Goal: Task Accomplishment & Management: Complete application form

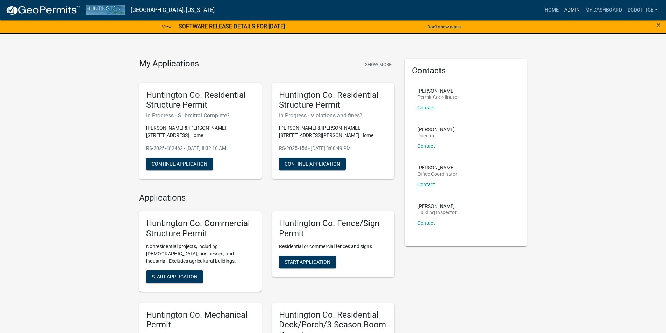
click at [576, 9] on link "Admin" at bounding box center [571, 9] width 21 height 13
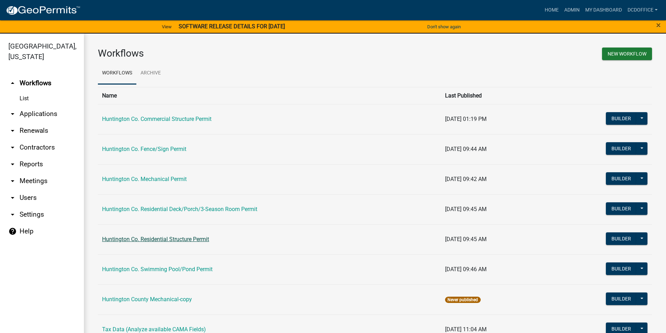
click at [174, 240] on link "Huntington Co. Residential Structure Permit" at bounding box center [155, 239] width 107 height 7
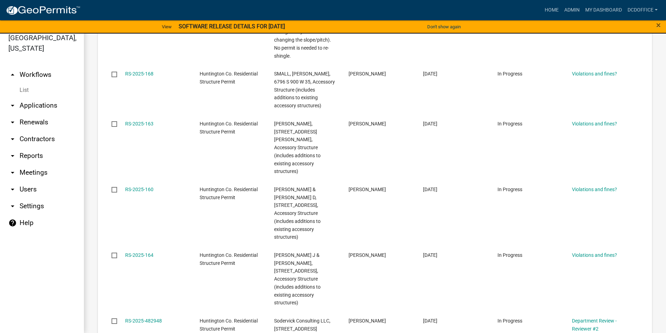
scroll to position [722, 0]
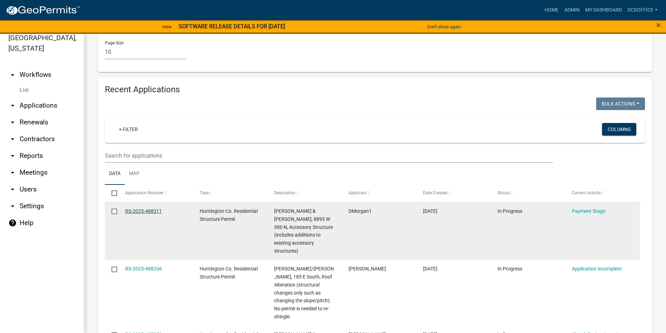
click at [142, 208] on link "RS-2025-488311" at bounding box center [143, 211] width 37 height 6
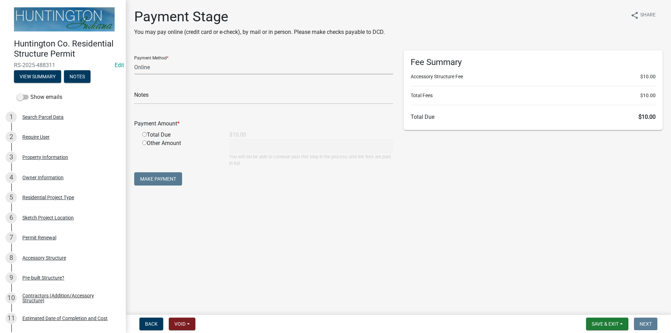
click at [154, 69] on select "Credit Card POS Check Cash Online" at bounding box center [263, 67] width 259 height 14
select select "0: 2"
click at [134, 60] on select "Credit Card POS Check Cash Online" at bounding box center [263, 67] width 259 height 14
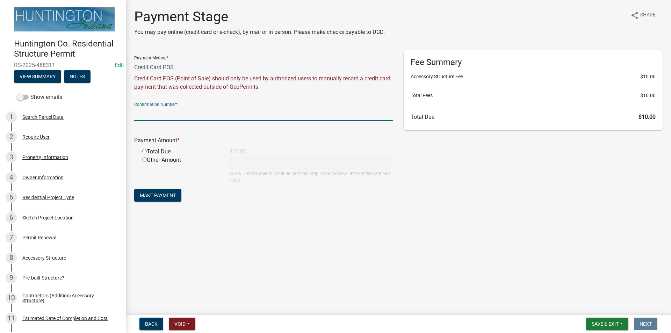
click at [152, 117] on input "text" at bounding box center [263, 114] width 259 height 14
type input "565896"
click at [134, 189] on button "Make Payment" at bounding box center [157, 195] width 47 height 13
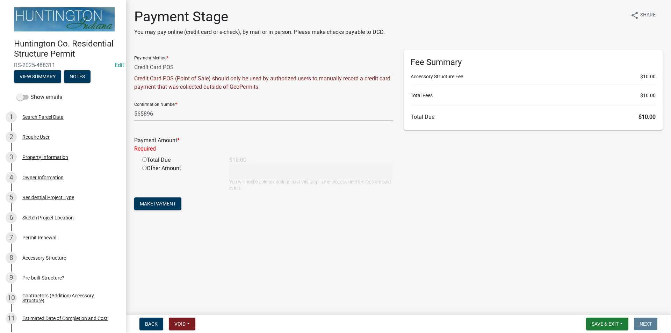
click at [144, 159] on input "radio" at bounding box center [144, 159] width 5 height 5
radio input "true"
type input "10"
click at [157, 195] on span "Make Payment" at bounding box center [158, 196] width 36 height 6
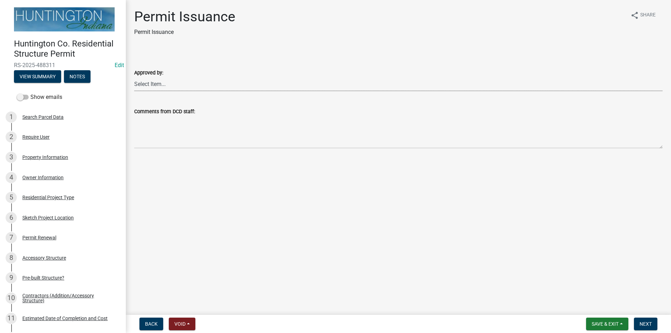
click at [147, 84] on select "Select Item... [PERSON_NAME] [PERSON_NAME] [PERSON_NAME] [PERSON_NAME]" at bounding box center [398, 84] width 528 height 14
click at [134, 77] on select "Select Item... [PERSON_NAME] [PERSON_NAME] [PERSON_NAME] [PERSON_NAME]" at bounding box center [398, 84] width 528 height 14
select select "79f7349e-a8fb-40cd-ba5c-eff19aaff10a"
click at [645, 323] on span "Next" at bounding box center [646, 324] width 12 height 6
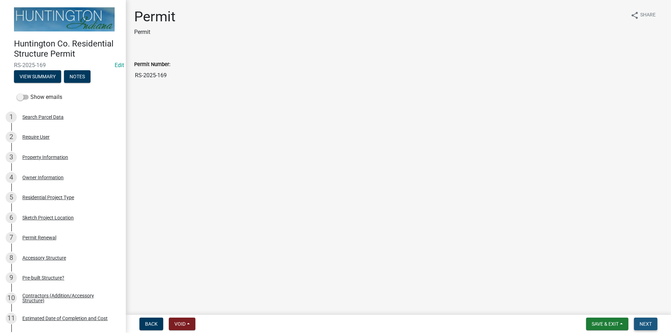
click at [645, 323] on span "Next" at bounding box center [646, 324] width 12 height 6
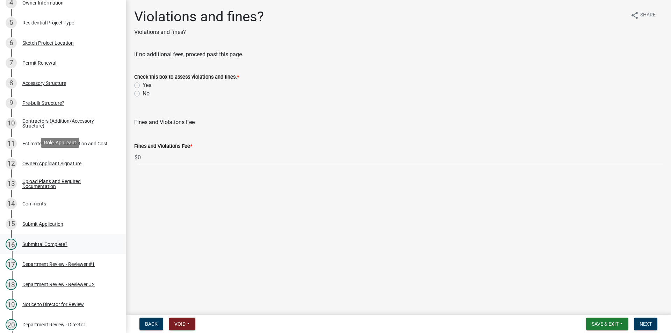
scroll to position [381, 0]
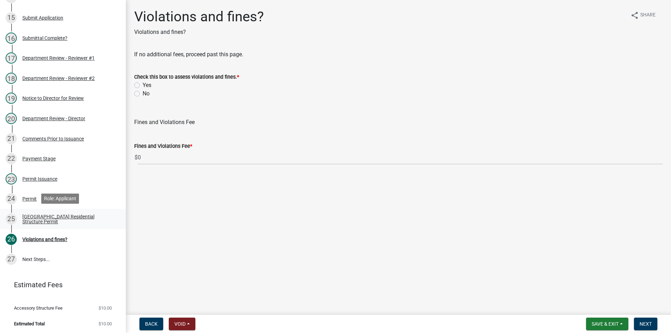
click at [55, 217] on div "[GEOGRAPHIC_DATA] Residential Structure Permit" at bounding box center [68, 219] width 92 height 10
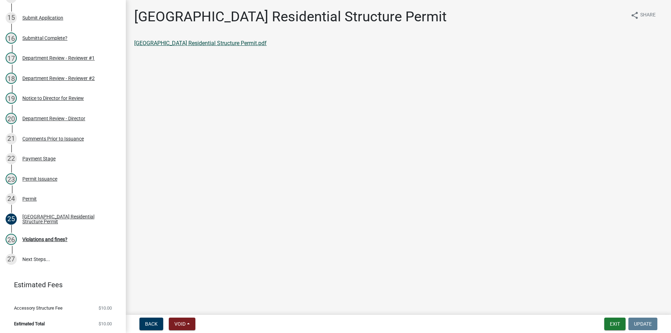
click at [190, 42] on link "[GEOGRAPHIC_DATA] Residential Structure Permit.pdf" at bounding box center [200, 43] width 132 height 7
